Goal: Find specific page/section: Find specific page/section

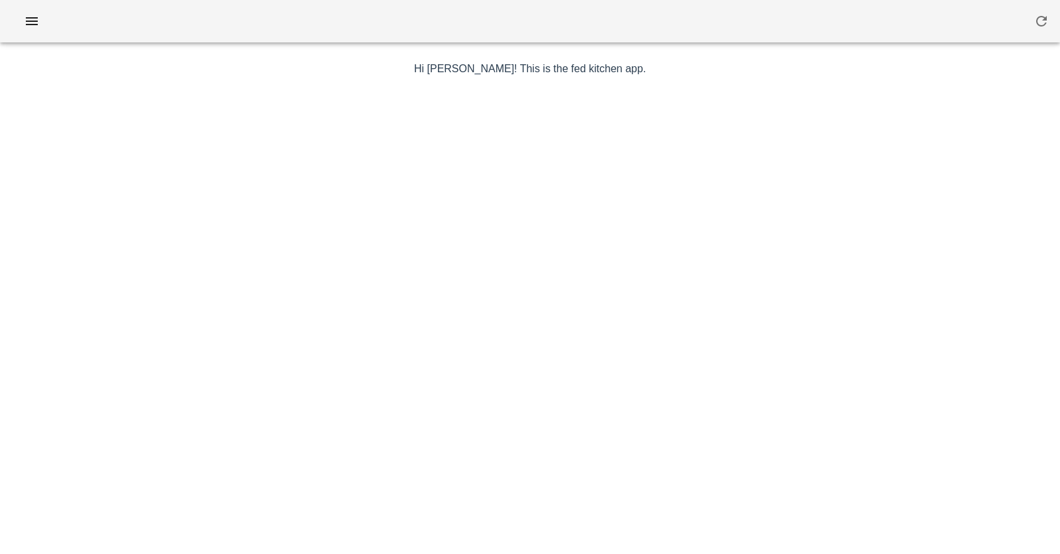
click at [43, 3] on div at bounding box center [530, 21] width 1060 height 42
click at [38, 15] on icon "button" at bounding box center [32, 21] width 16 height 16
click at [34, 28] on icon "button" at bounding box center [32, 21] width 16 height 16
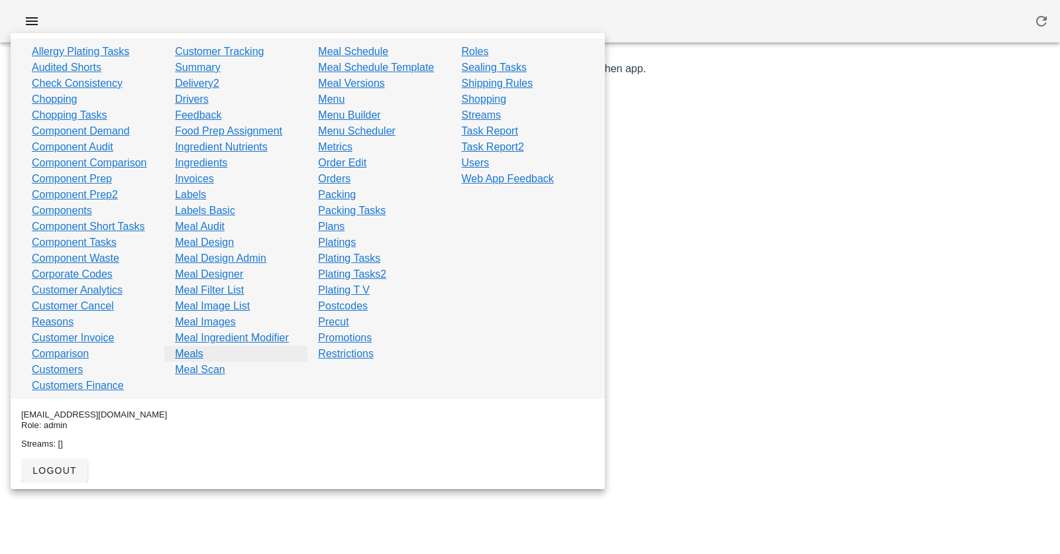
click at [185, 354] on link "Meals" at bounding box center [189, 354] width 28 height 16
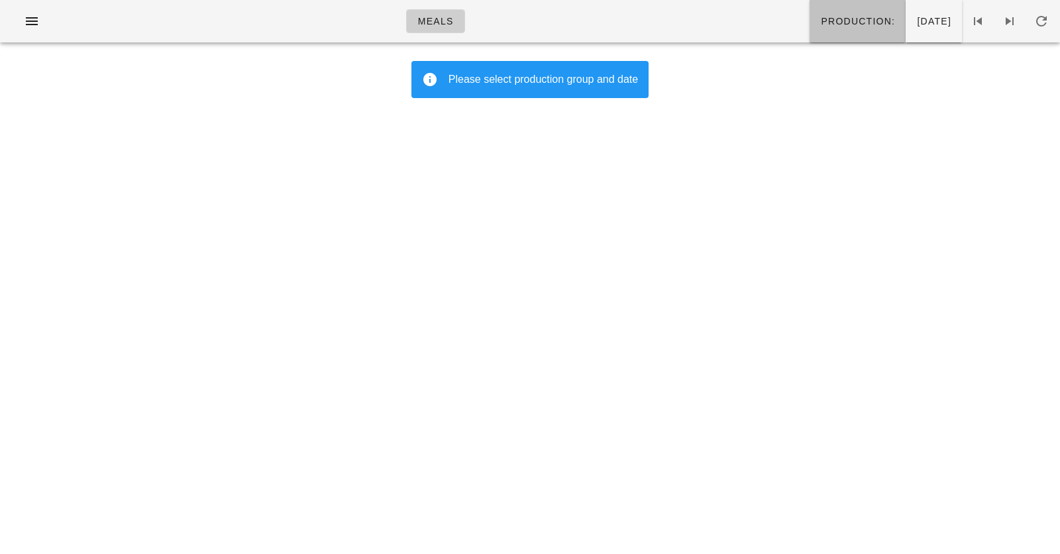
click at [824, 33] on button "Production:" at bounding box center [857, 21] width 96 height 42
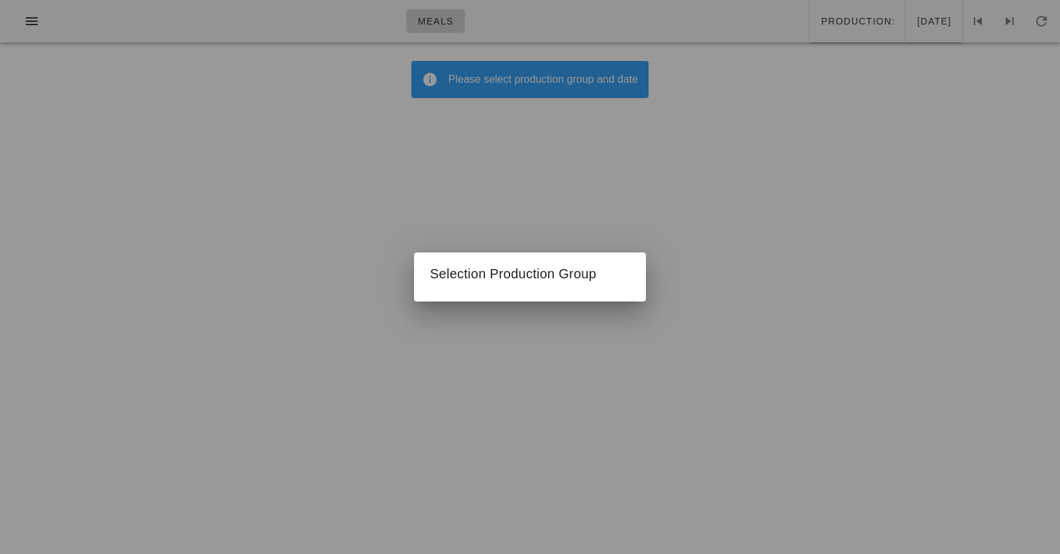
click at [662, 195] on div at bounding box center [530, 277] width 1060 height 554
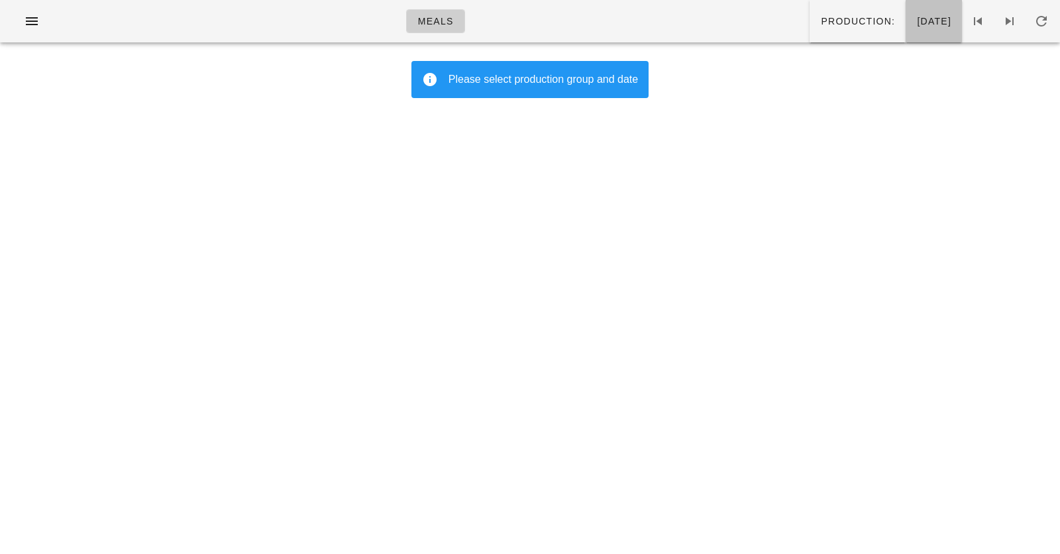
click at [916, 26] on span "[DATE]" at bounding box center [933, 21] width 35 height 11
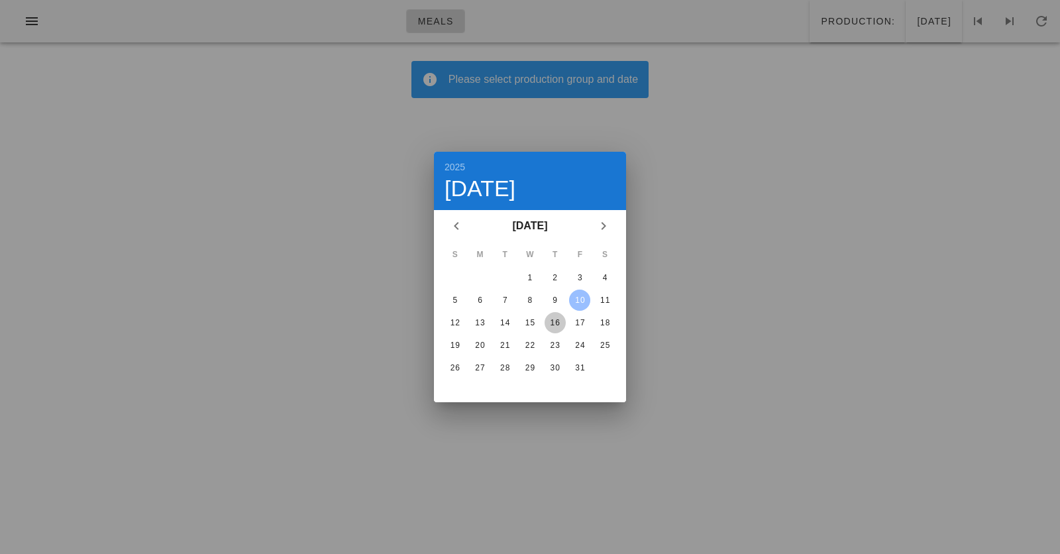
click at [554, 318] on div "16" at bounding box center [554, 322] width 21 height 9
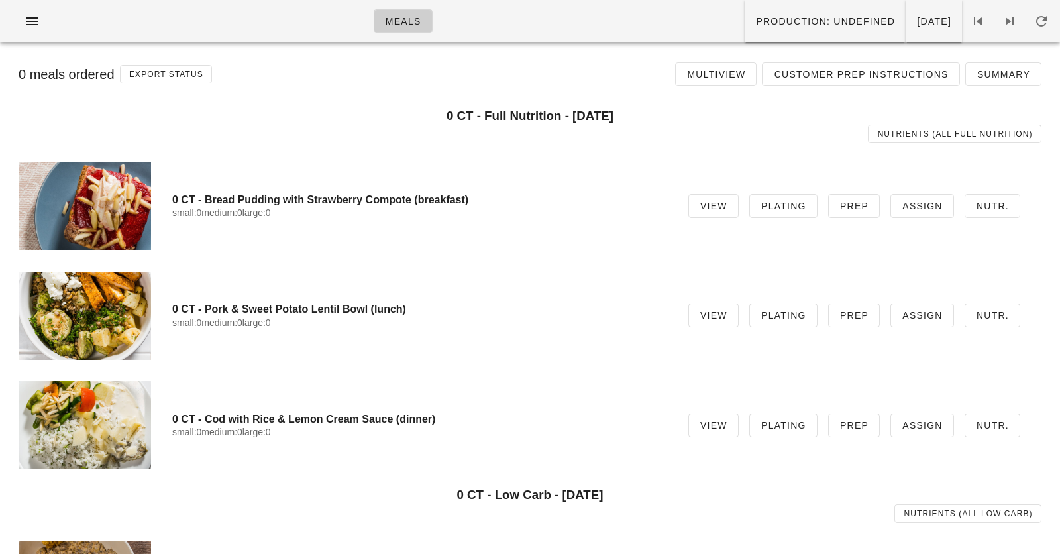
click at [546, 74] on div "0 meals ordered Export Status Multiview Customer Prep Instructions Summary" at bounding box center [530, 74] width 1044 height 42
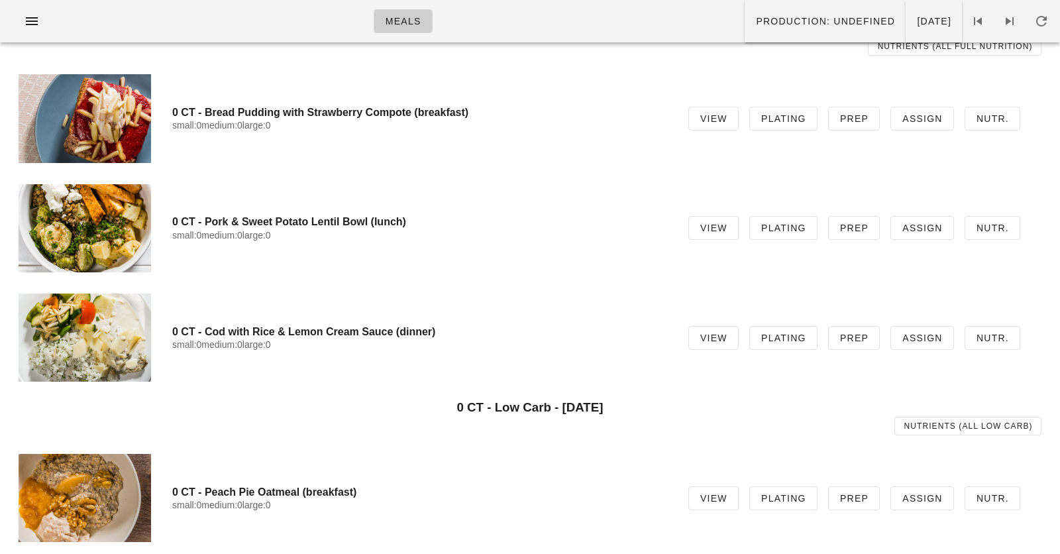
scroll to position [20, 0]
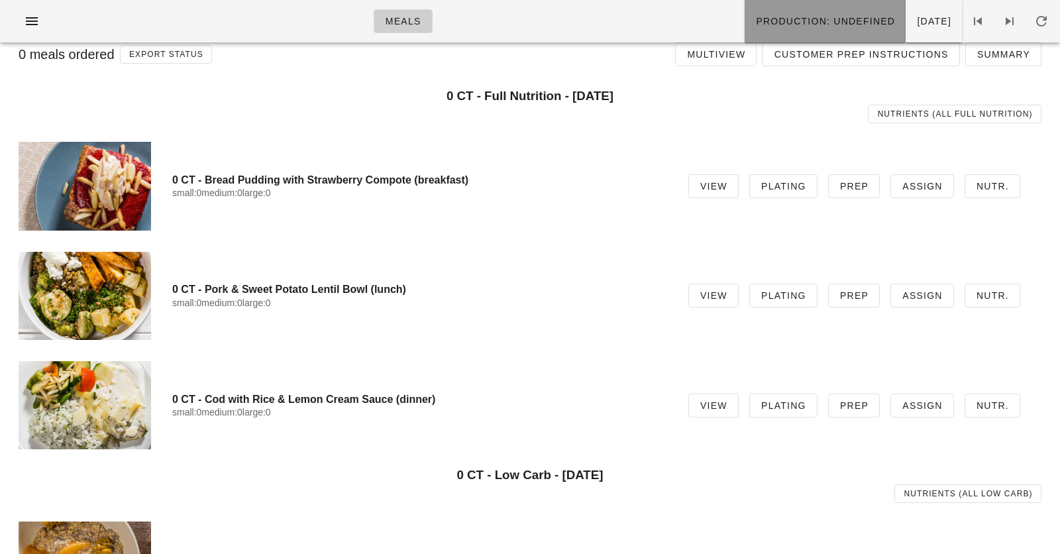
click at [744, 32] on button "Production: undefined" at bounding box center [824, 21] width 161 height 42
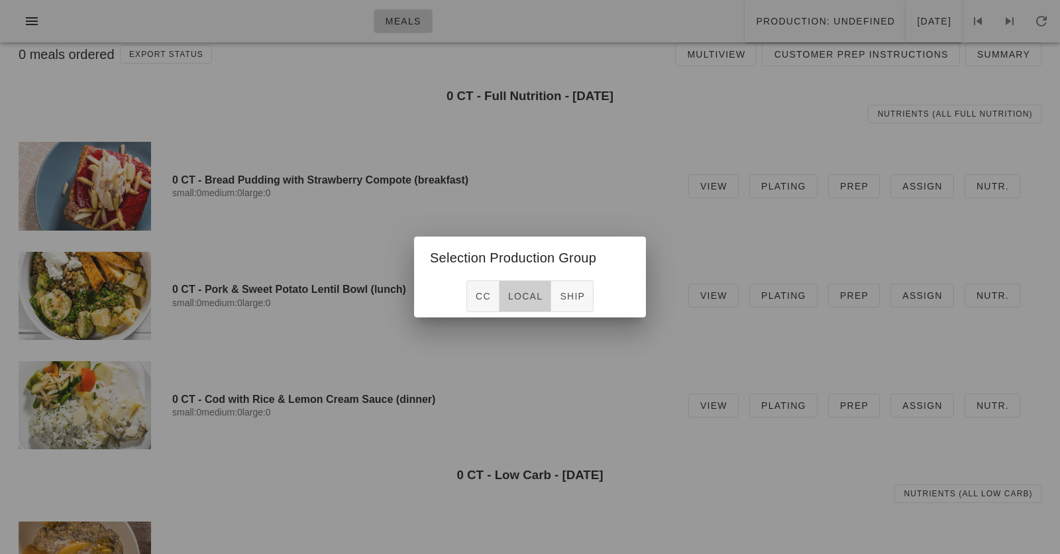
click at [513, 295] on span "local" at bounding box center [524, 296] width 35 height 11
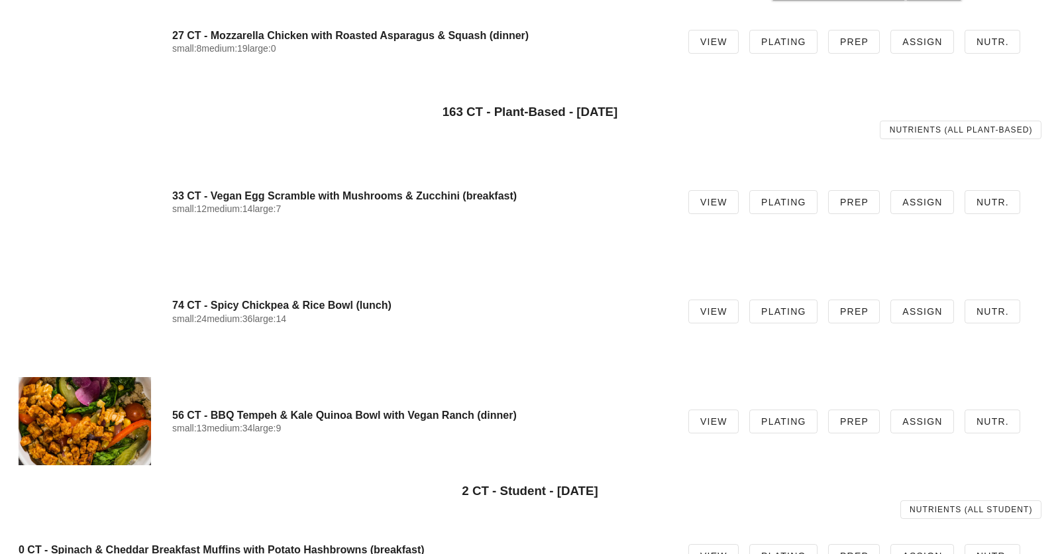
scroll to position [1522, 0]
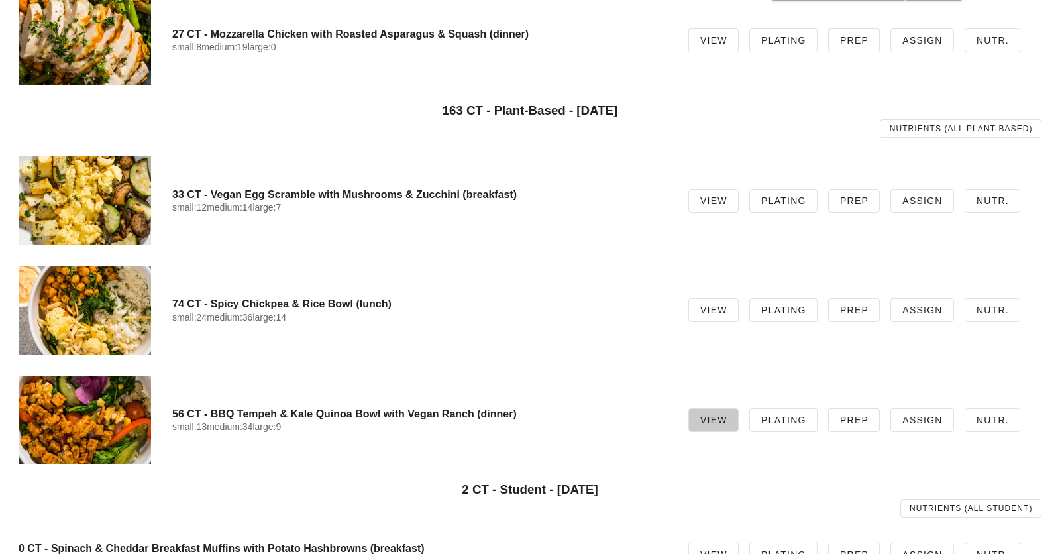
click at [720, 421] on span "View" at bounding box center [713, 420] width 28 height 11
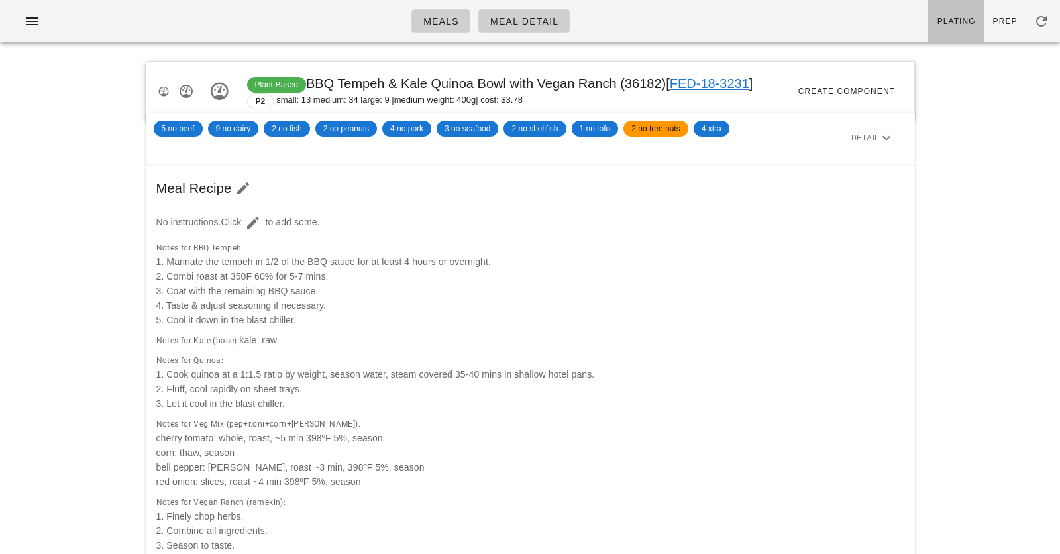
click at [946, 24] on span "Plating" at bounding box center [955, 21] width 39 height 9
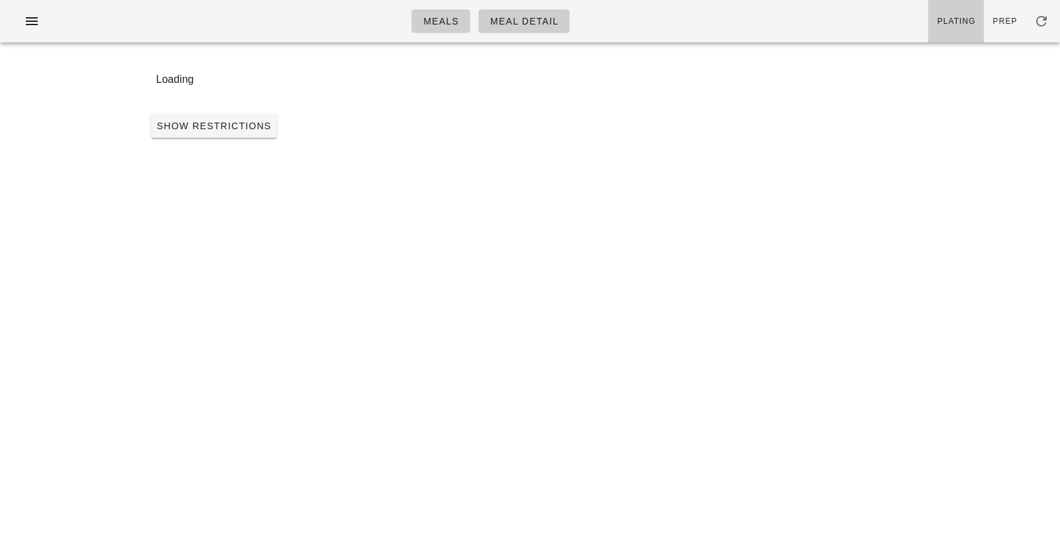
click at [250, 148] on div "Loading Show Restrictions" at bounding box center [530, 102] width 785 height 98
click at [243, 135] on button "Show Restrictions" at bounding box center [214, 126] width 126 height 24
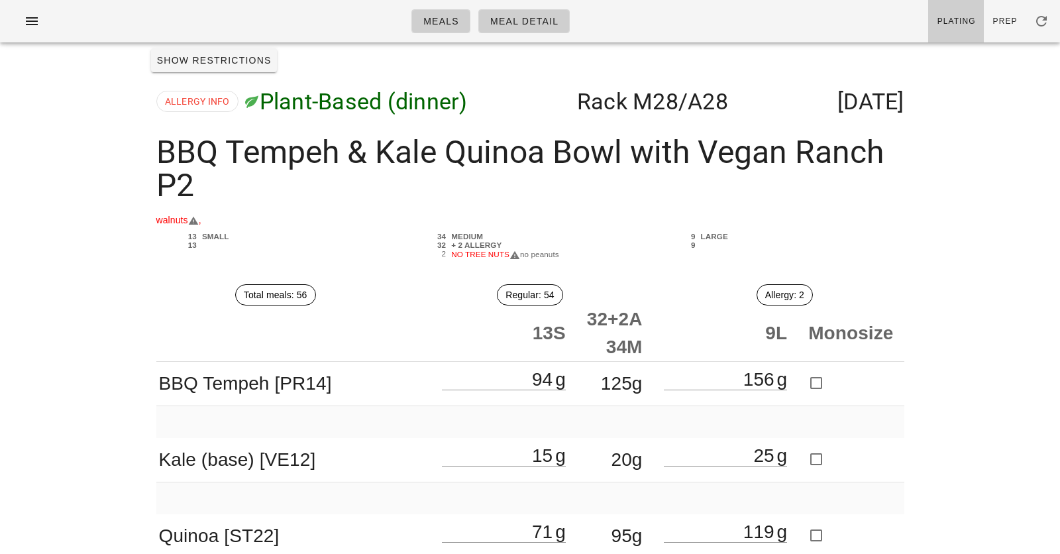
scroll to position [16, 0]
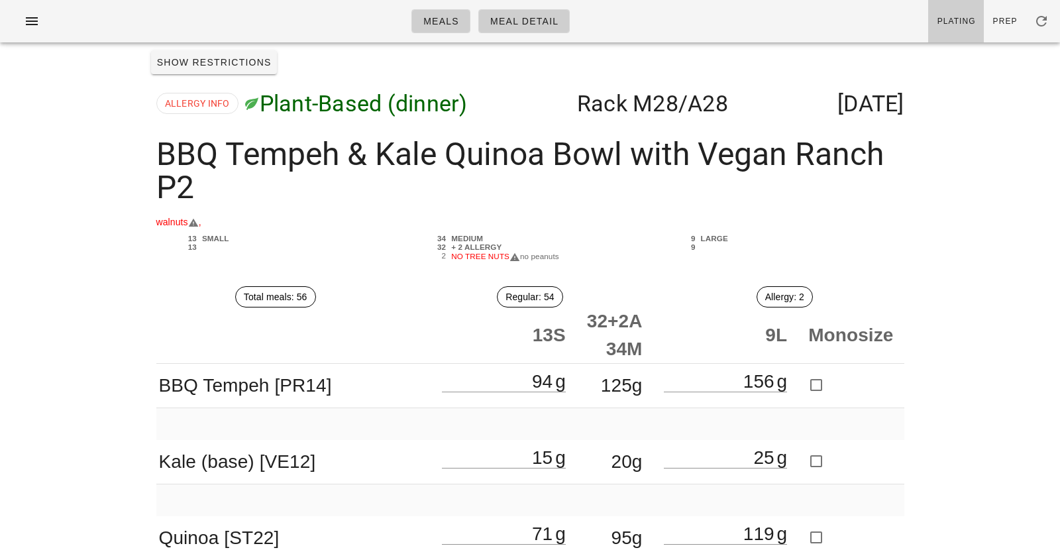
click at [382, 158] on div "BBQ Tempeh & Kale Quinoa Bowl with Vegan Ranch P2" at bounding box center [530, 170] width 769 height 87
click at [385, 158] on div "BBQ Tempeh & Kale Quinoa Bowl with Vegan Ranch P2" at bounding box center [530, 170] width 769 height 87
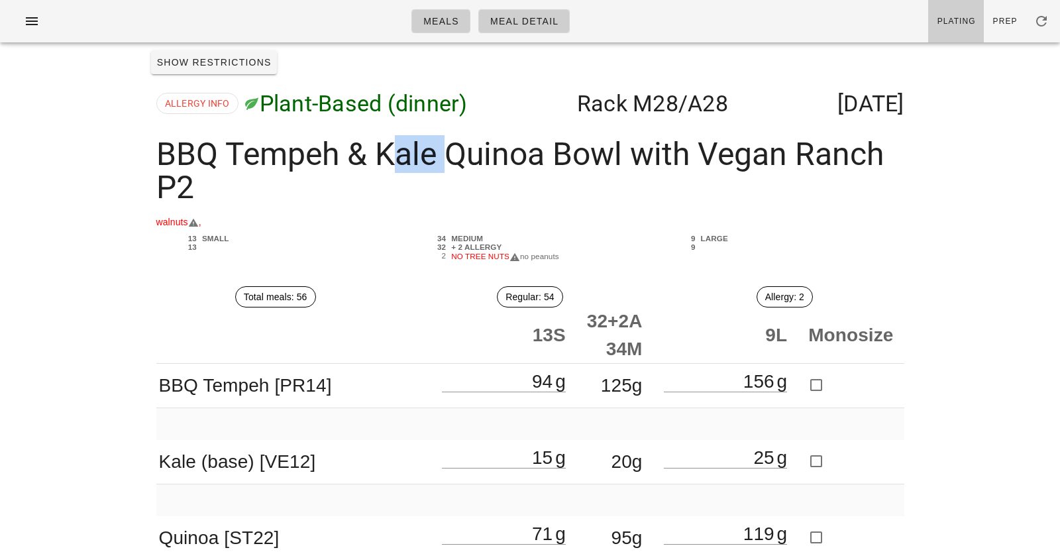
click at [385, 158] on div "BBQ Tempeh & Kale Quinoa Bowl with Vegan Ranch P2" at bounding box center [530, 170] width 769 height 87
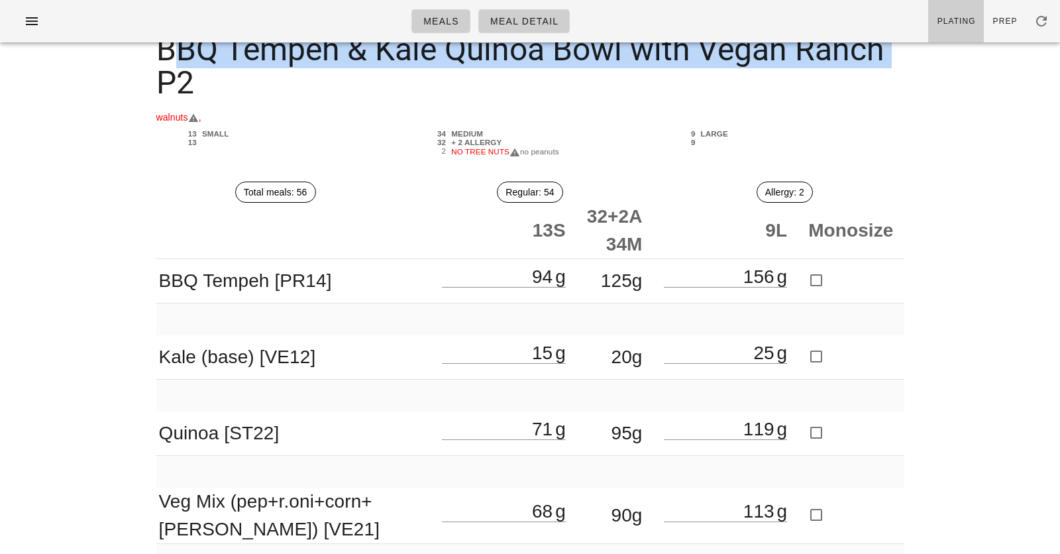
scroll to position [109, 0]
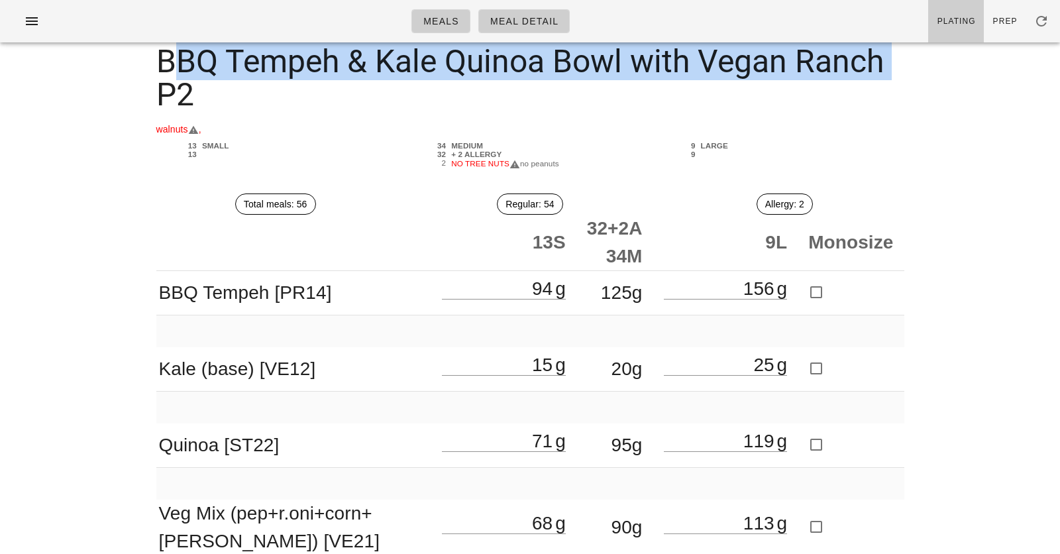
click at [384, 111] on div "BBQ Tempeh & Kale Quinoa Bowl with Vegan Ranch P2" at bounding box center [530, 77] width 769 height 87
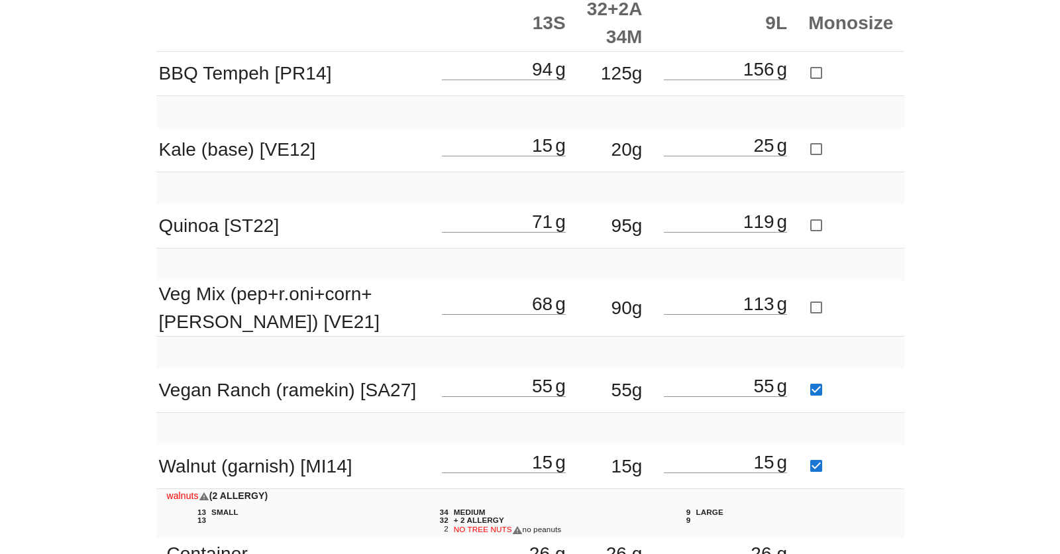
scroll to position [329, 0]
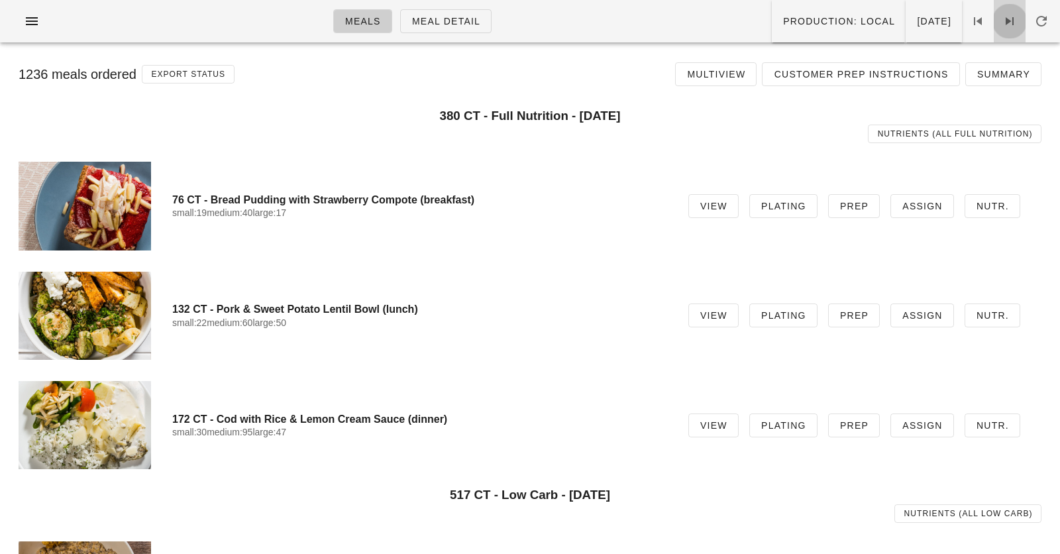
click at [1009, 23] on icon at bounding box center [1009, 21] width 16 height 16
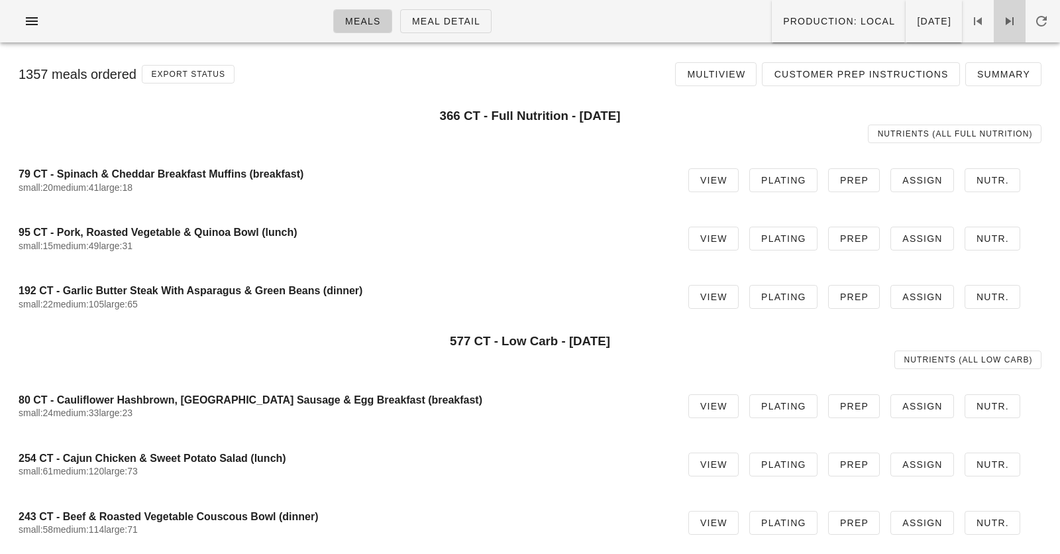
click at [1009, 23] on icon at bounding box center [1009, 21] width 16 height 16
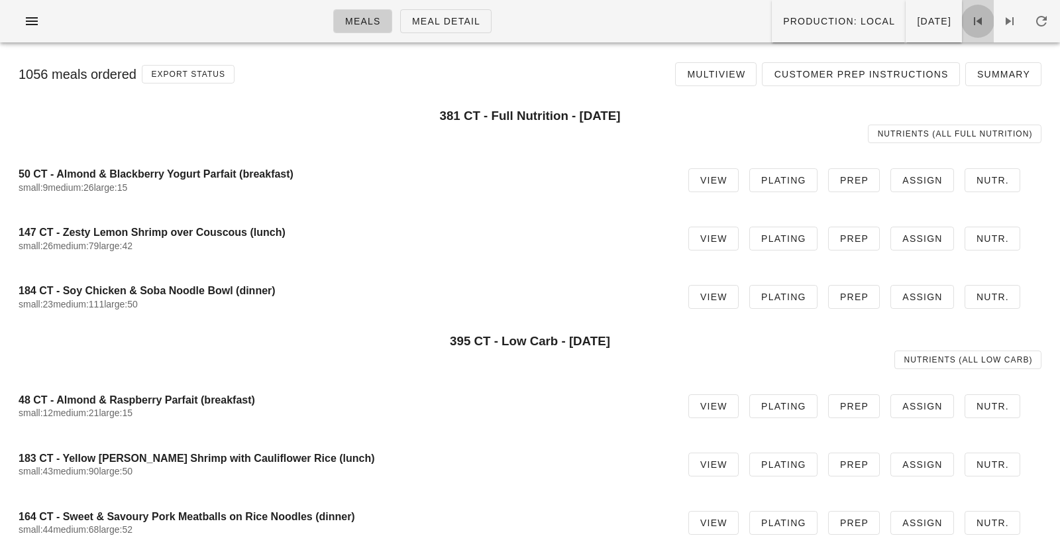
click at [975, 15] on icon at bounding box center [978, 21] width 16 height 16
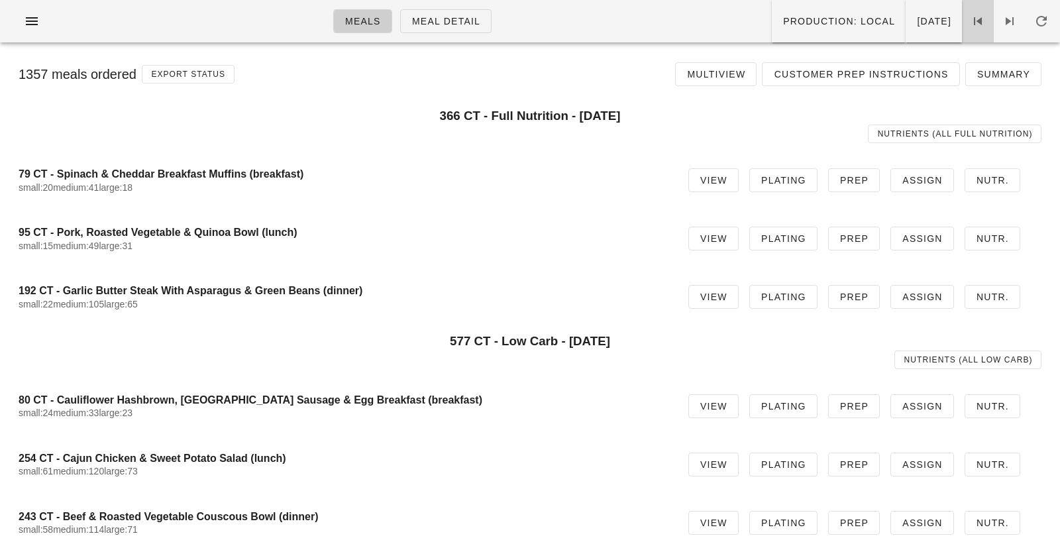
click at [983, 18] on icon at bounding box center [978, 21] width 16 height 16
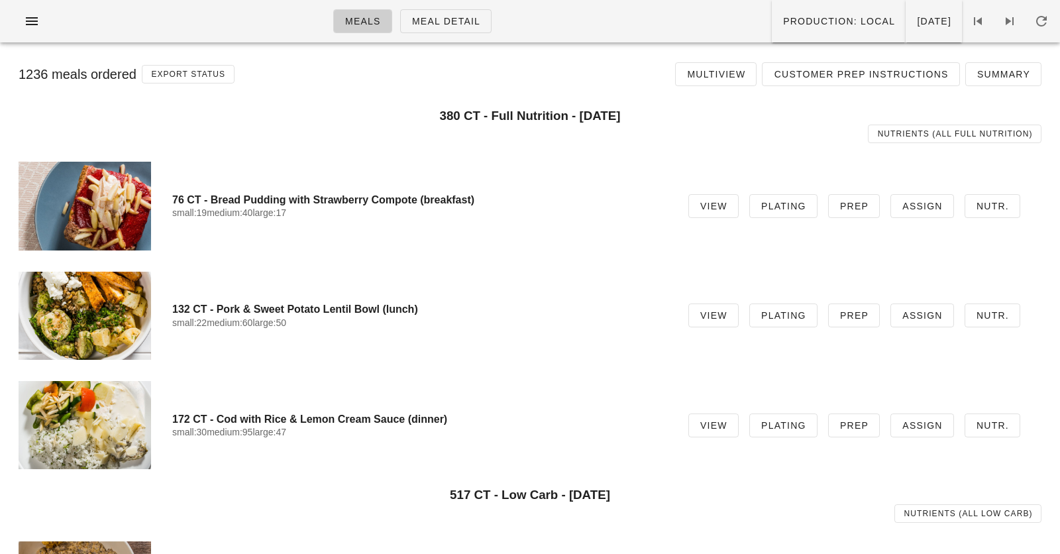
click at [585, 125] on div "Nutrients (all Full Nutrition)" at bounding box center [530, 134] width 1038 height 34
